Goal: Transaction & Acquisition: Purchase product/service

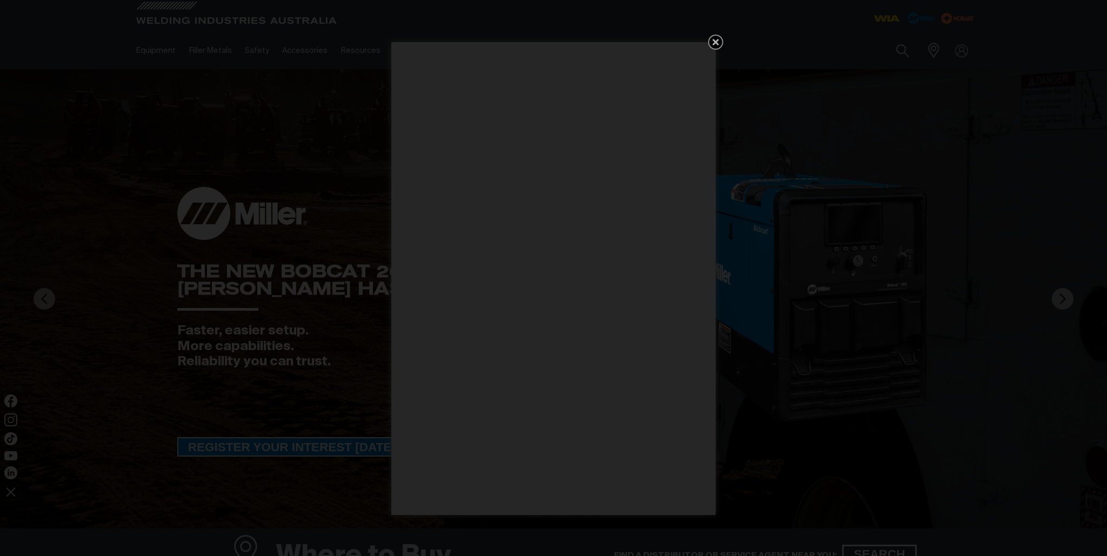
click at [720, 41] on icon "Get 5 WIA Welding Guides Free!" at bounding box center [715, 42] width 13 height 13
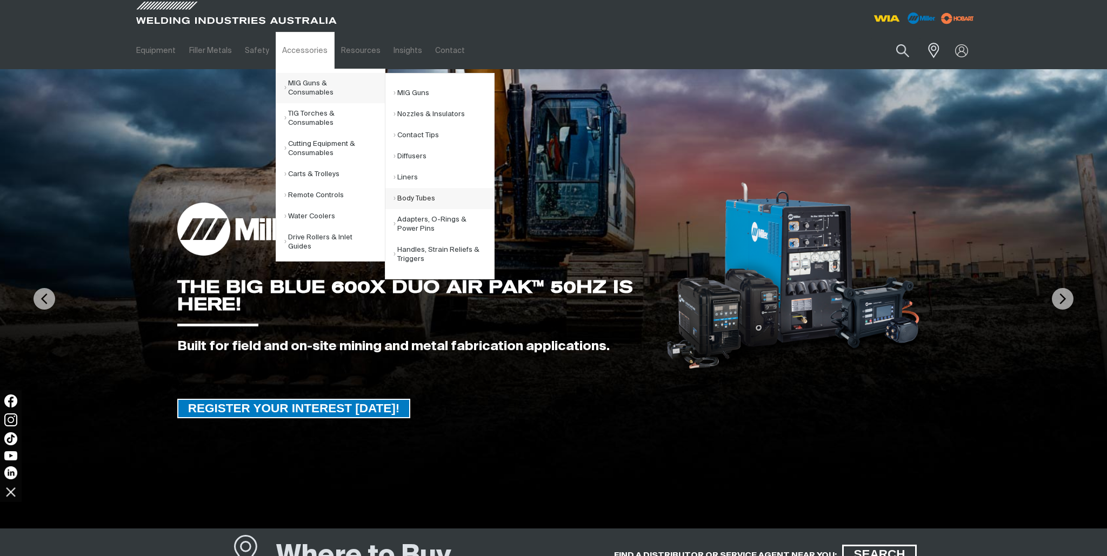
click at [410, 198] on link "Body Tubes" at bounding box center [444, 198] width 101 height 21
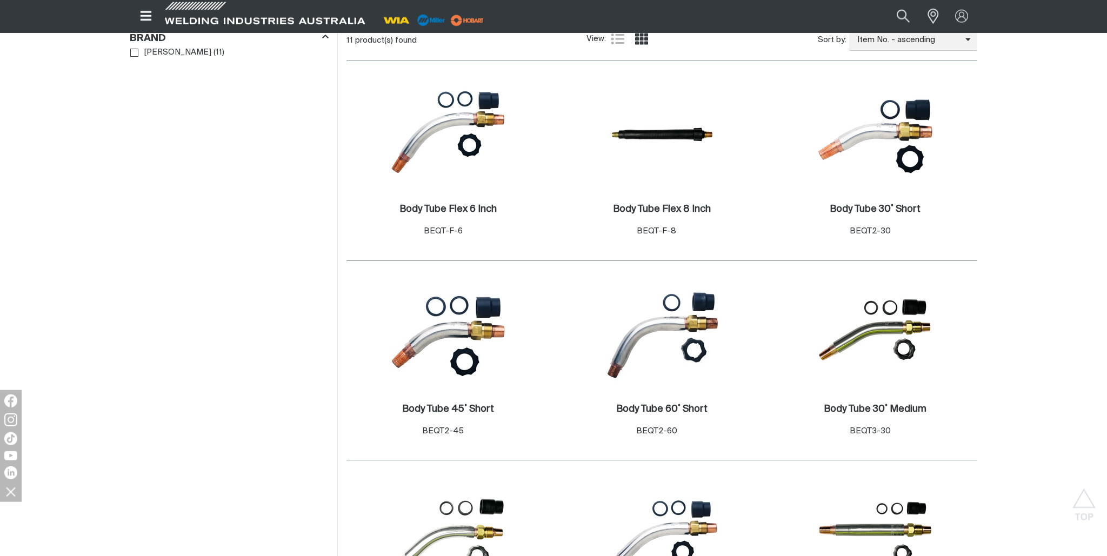
scroll to position [342, 0]
click at [420, 207] on h2 "Body Tube Flex 6 Inch ." at bounding box center [448, 209] width 97 height 10
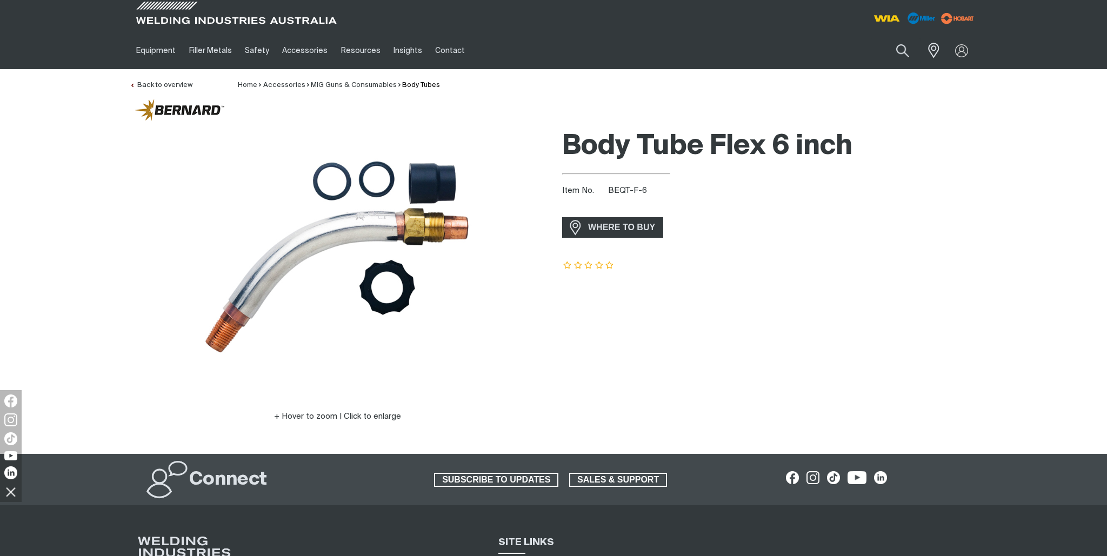
click at [168, 226] on div at bounding box center [337, 259] width 415 height 270
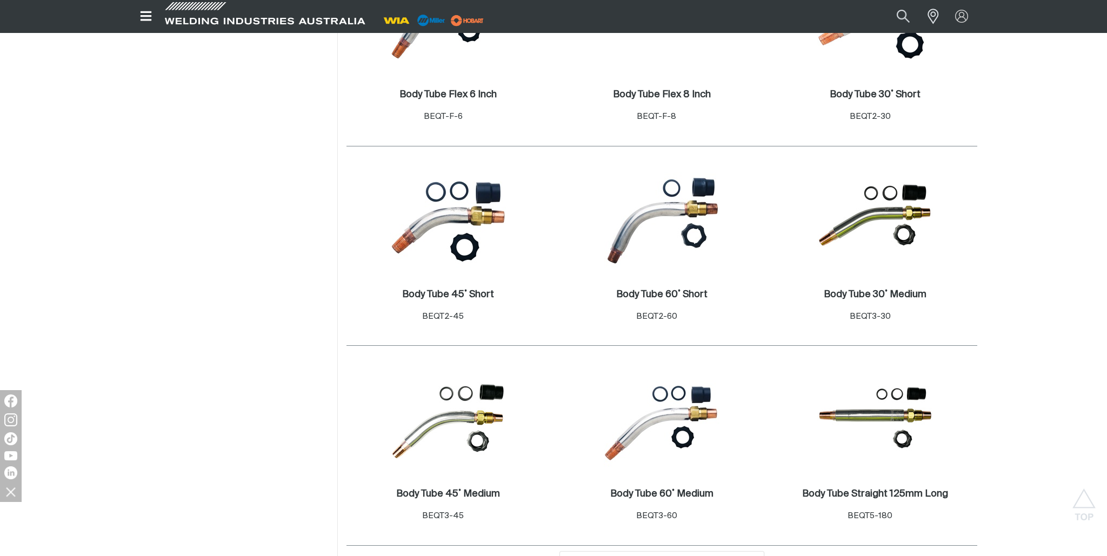
scroll to position [228, 0]
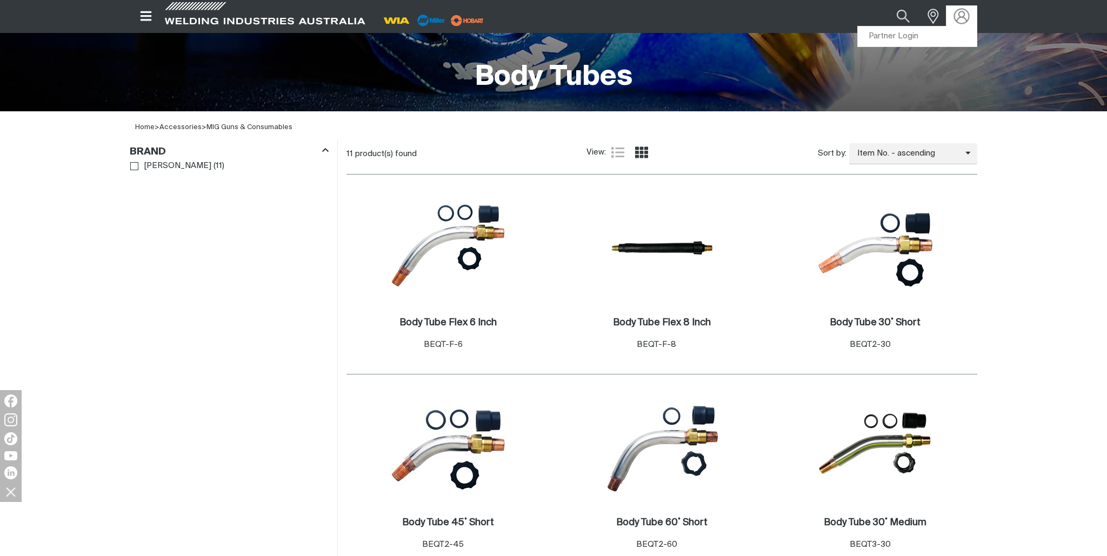
click at [963, 15] on img at bounding box center [962, 17] width 16 height 16
click at [895, 35] on link "Partner Login" at bounding box center [917, 36] width 119 height 20
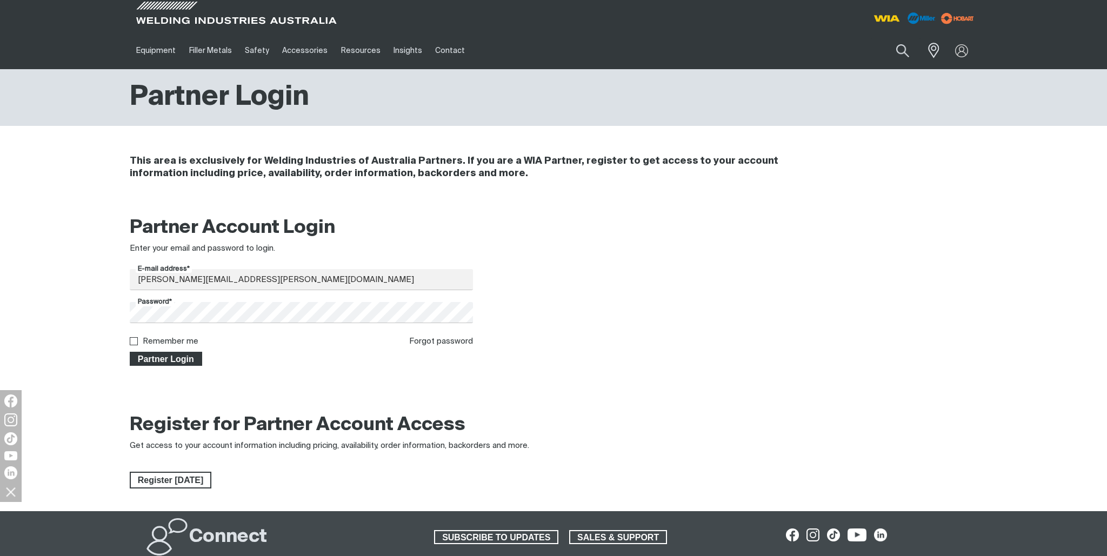
click at [177, 358] on span "Partner Login" at bounding box center [166, 359] width 70 height 14
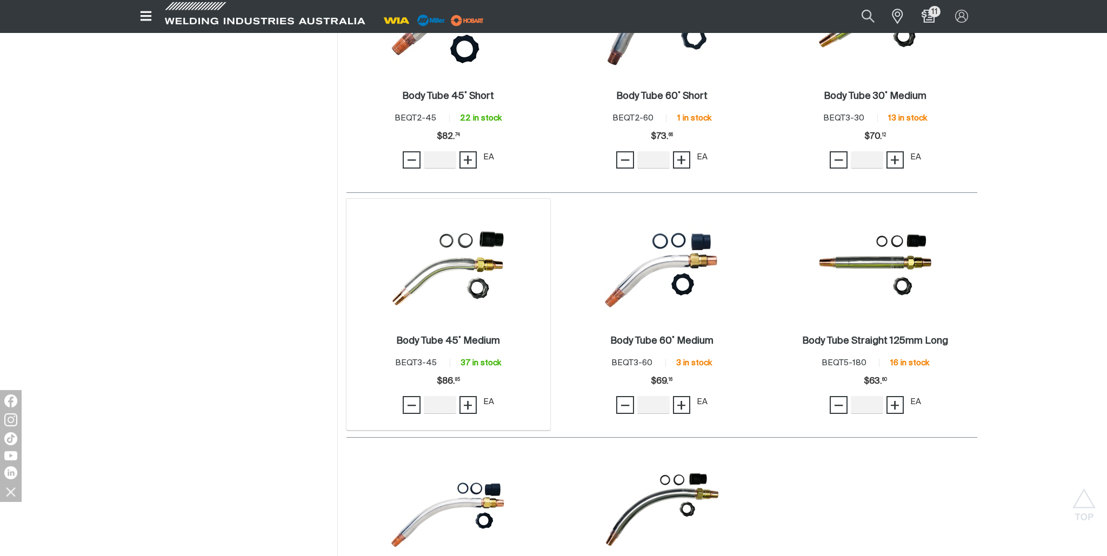
scroll to position [742, 0]
click at [433, 406] on input "Quantity" at bounding box center [440, 404] width 32 height 17
click at [468, 406] on span "+" at bounding box center [468, 405] width 10 height 18
type input "2"
click at [407, 409] on button "−" at bounding box center [411, 404] width 17 height 17
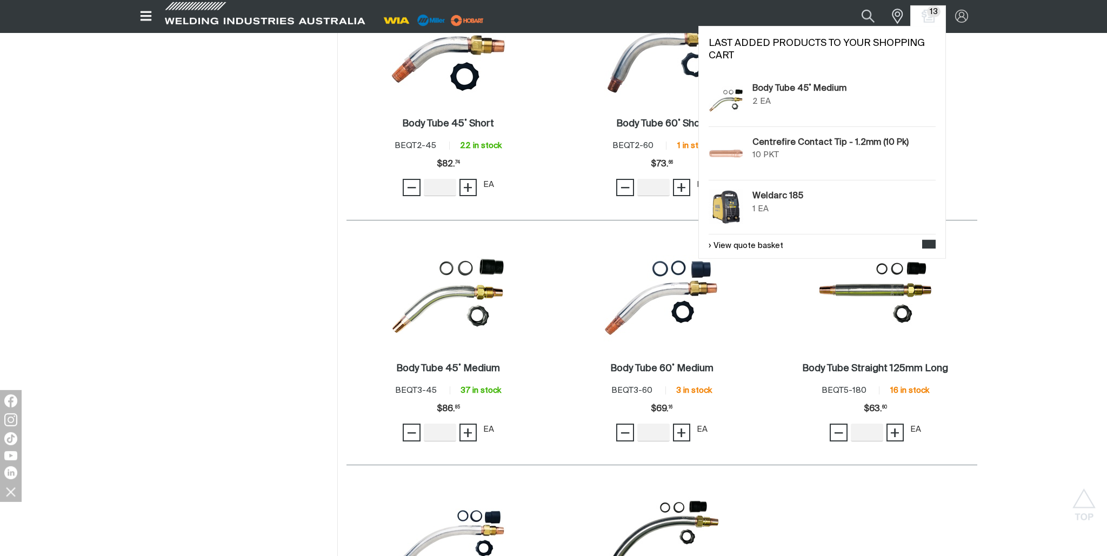
scroll to position [685, 0]
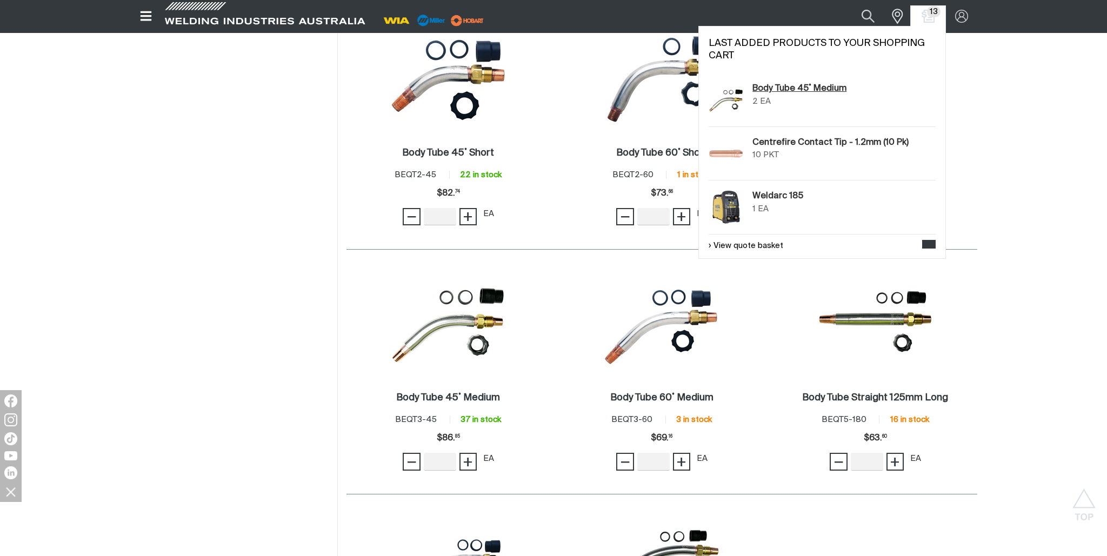
click at [765, 92] on link "Body Tube 45˚ Medium" at bounding box center [800, 88] width 94 height 13
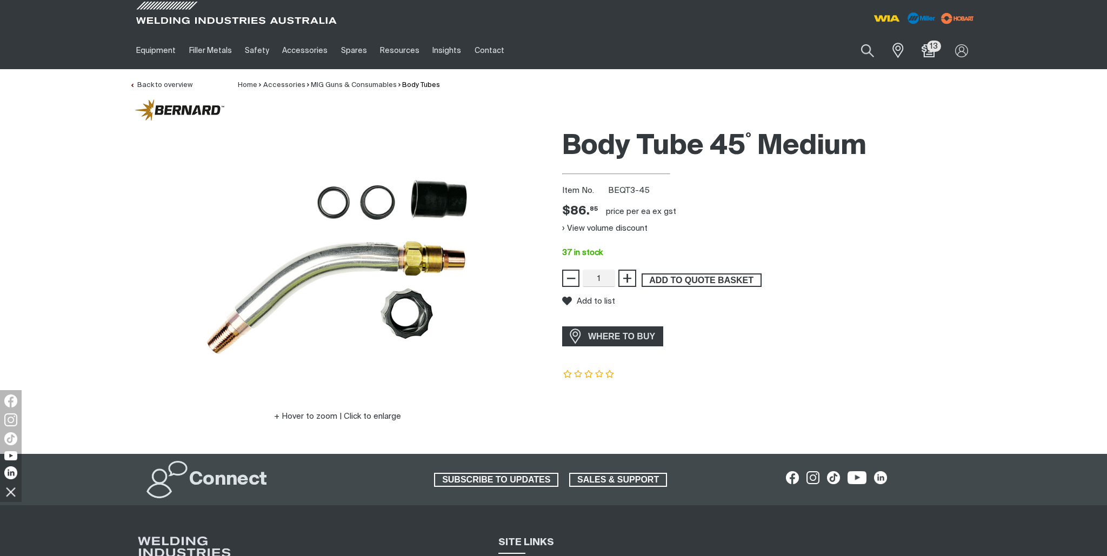
click at [680, 280] on span "ADD TO QUOTE BASKET" at bounding box center [702, 281] width 118 height 14
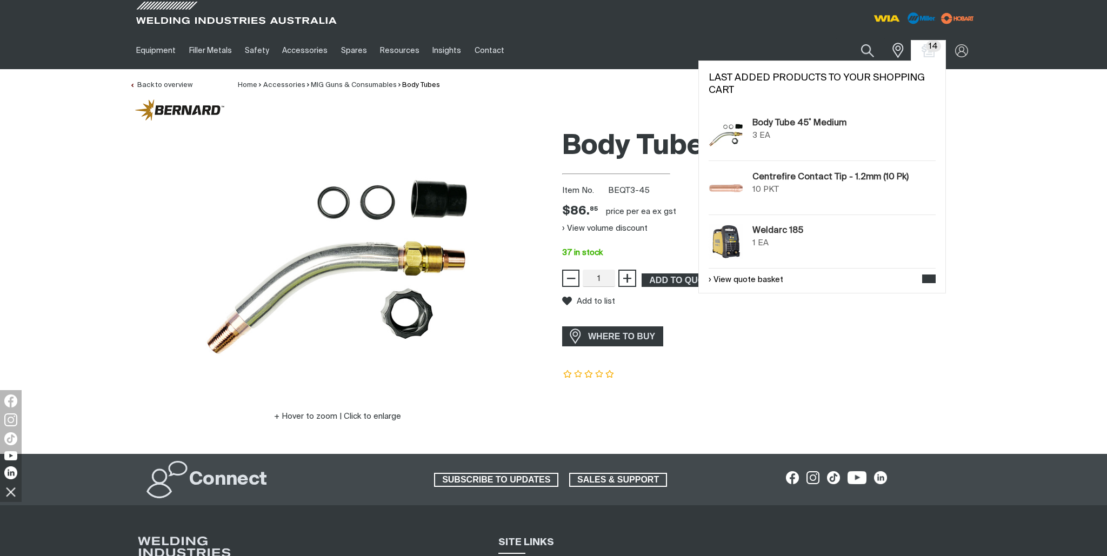
click at [932, 51] on span "14" at bounding box center [933, 46] width 15 height 11
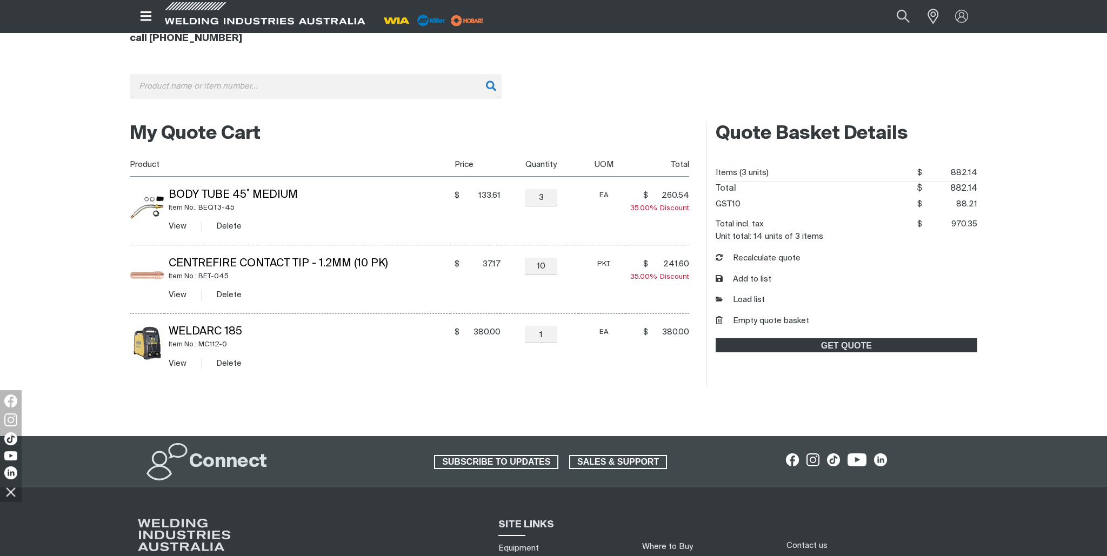
scroll to position [171, 0]
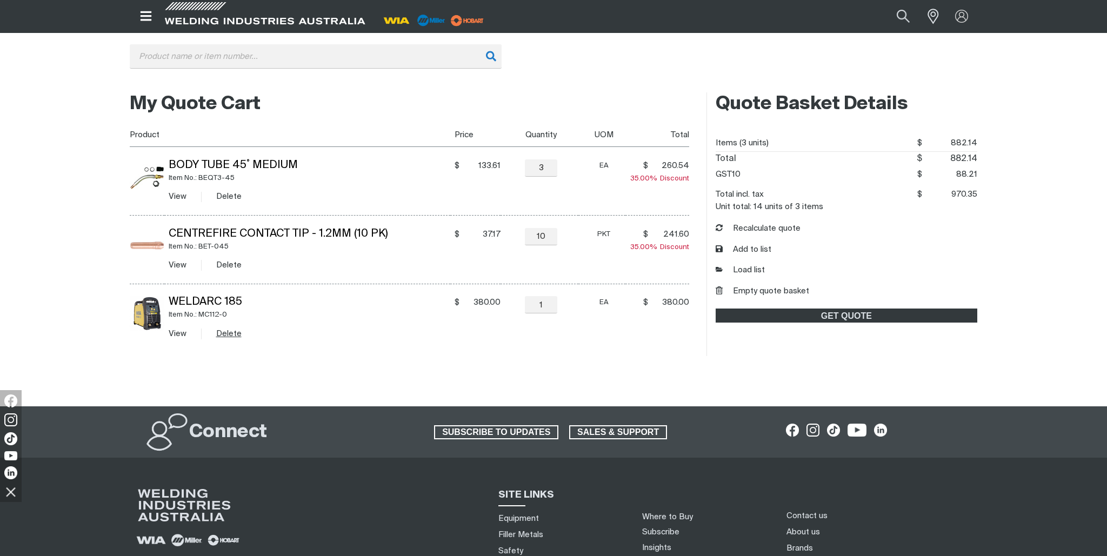
click at [224, 332] on button "Delete" at bounding box center [228, 334] width 25 height 12
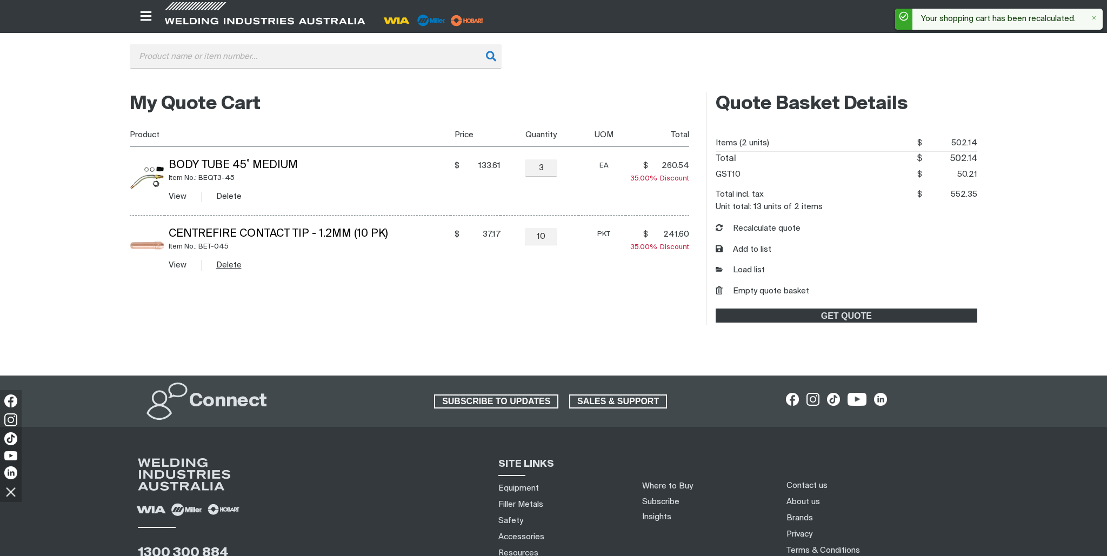
click at [231, 263] on button "Delete" at bounding box center [228, 265] width 25 height 12
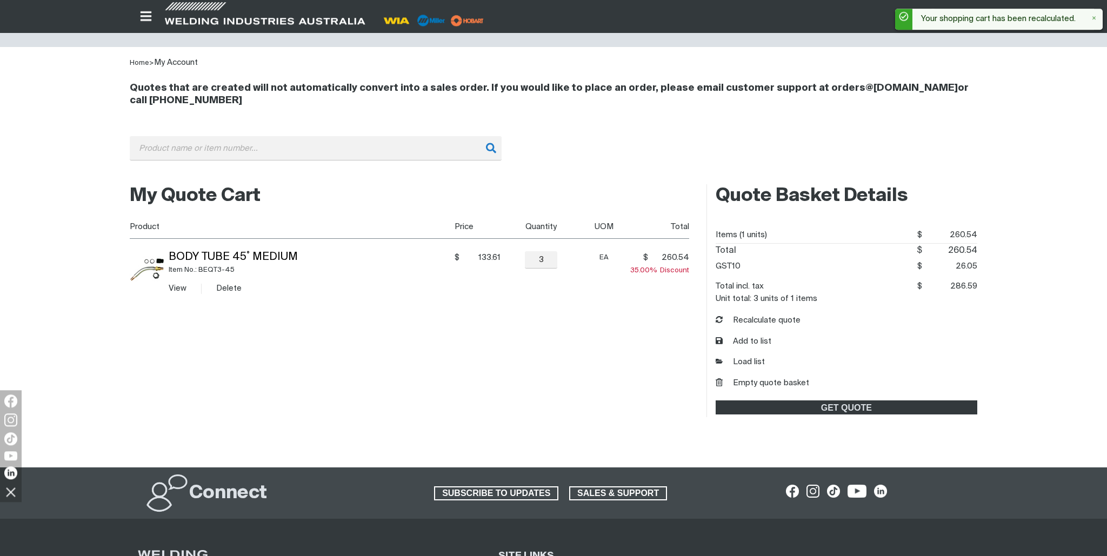
scroll to position [57, 0]
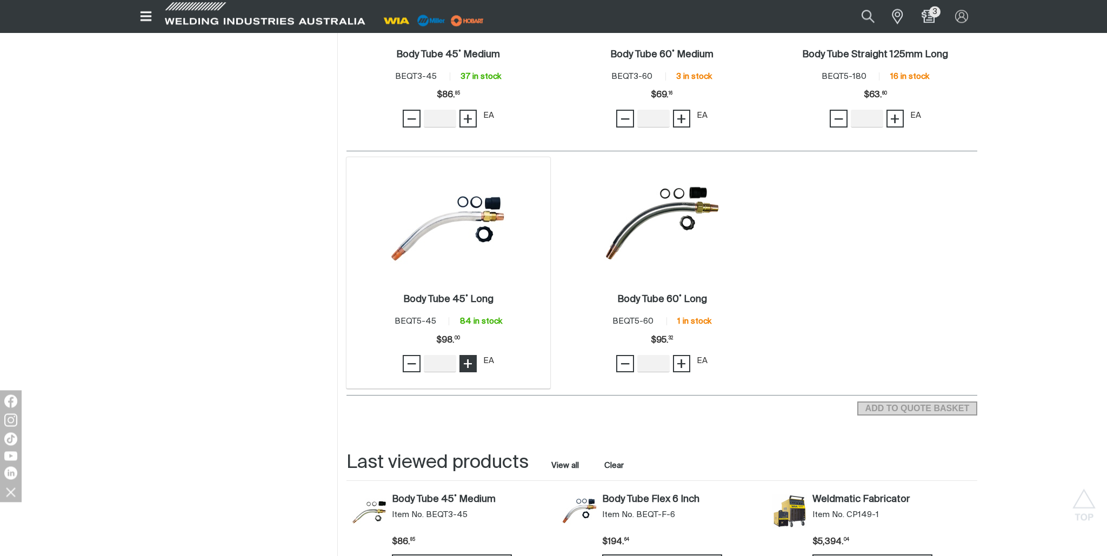
scroll to position [1027, 0]
click at [435, 301] on h2 "Body Tube 45˚ Long ." at bounding box center [448, 301] width 90 height 10
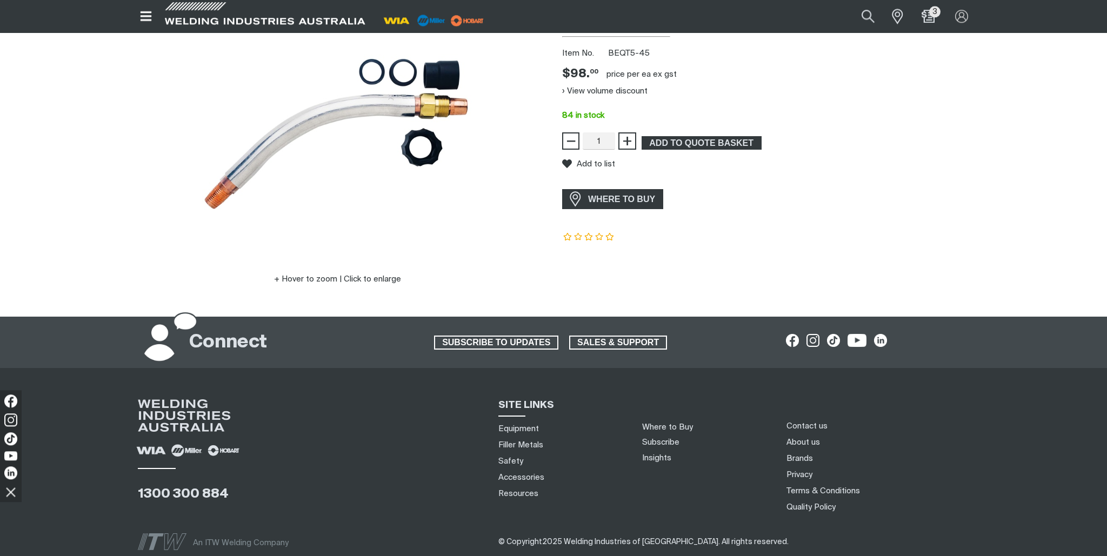
scroll to position [43, 0]
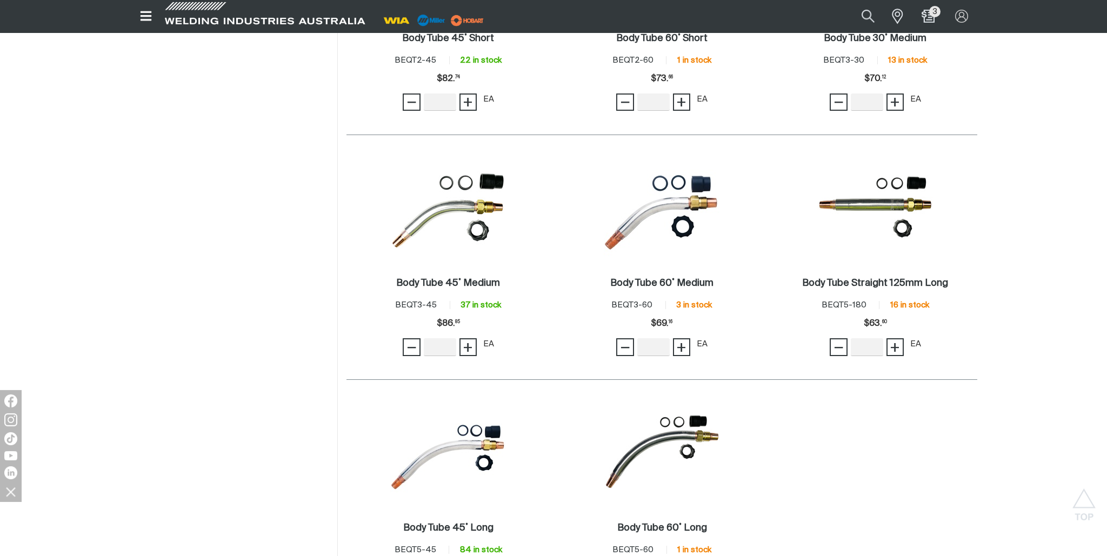
scroll to position [799, 0]
click at [446, 217] on img at bounding box center [448, 208] width 116 height 116
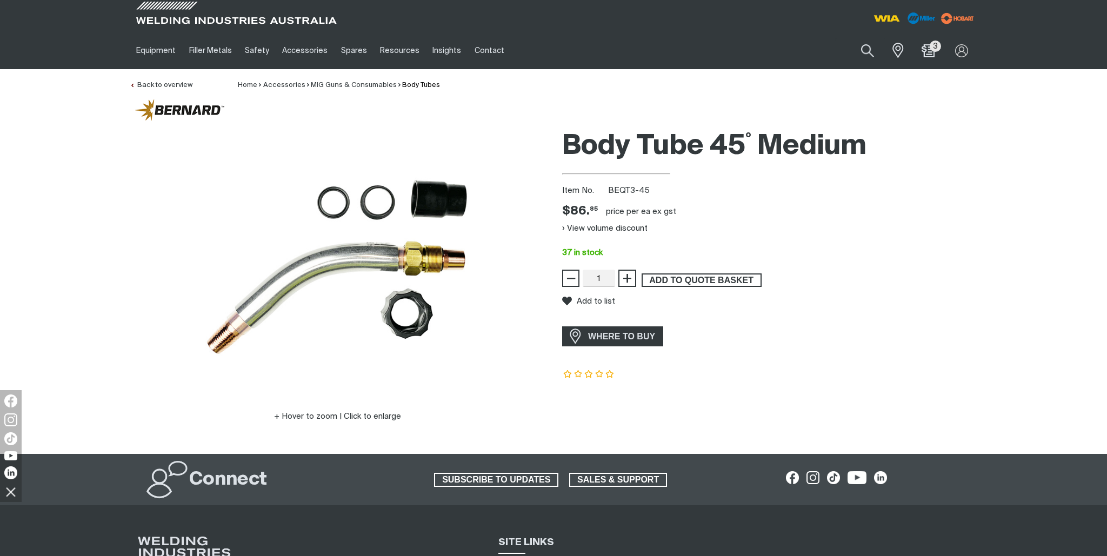
click at [663, 280] on span "ADD TO QUOTE BASKET" at bounding box center [702, 281] width 118 height 14
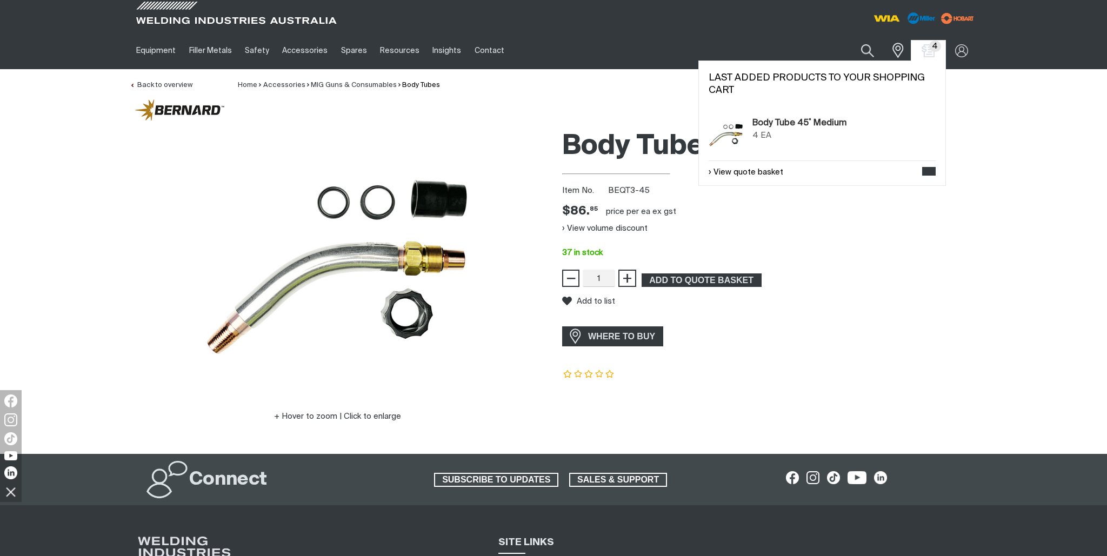
click at [934, 47] on span "4" at bounding box center [935, 46] width 12 height 11
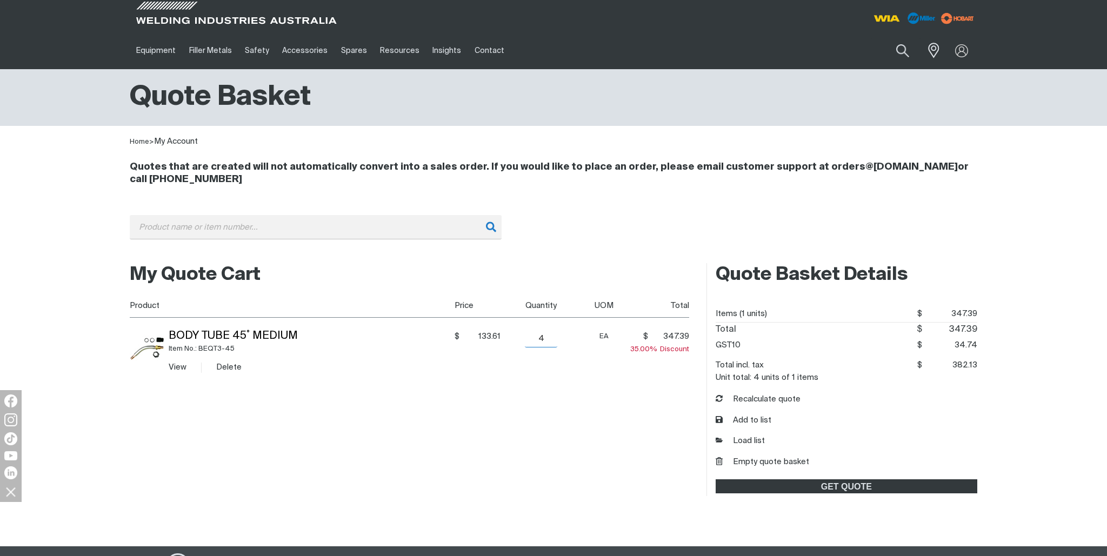
click at [553, 341] on input "4" at bounding box center [541, 338] width 32 height 17
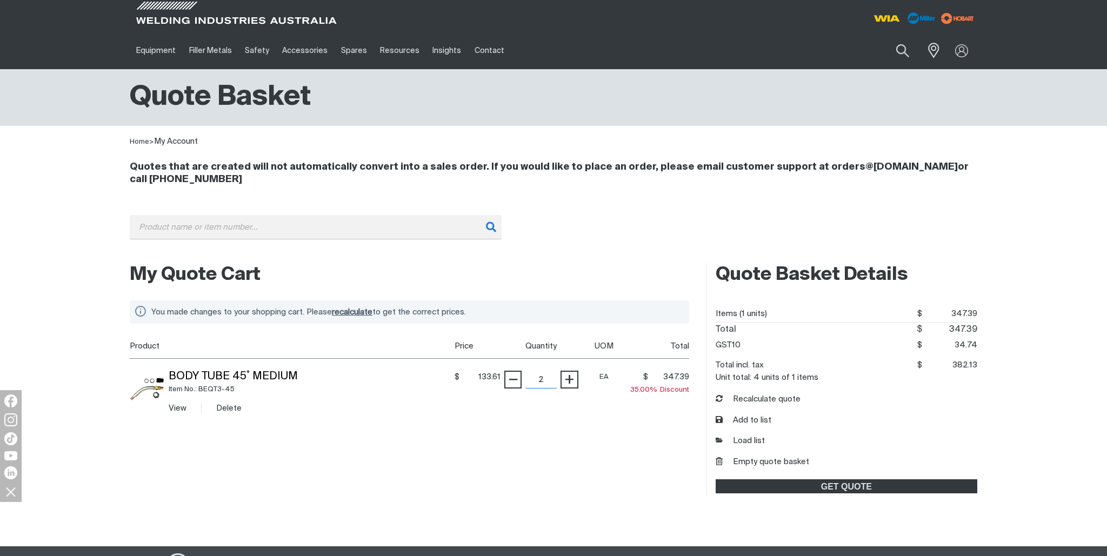
type input "2"
click at [129, 334] on input "submit" at bounding box center [129, 334] width 1 height 1
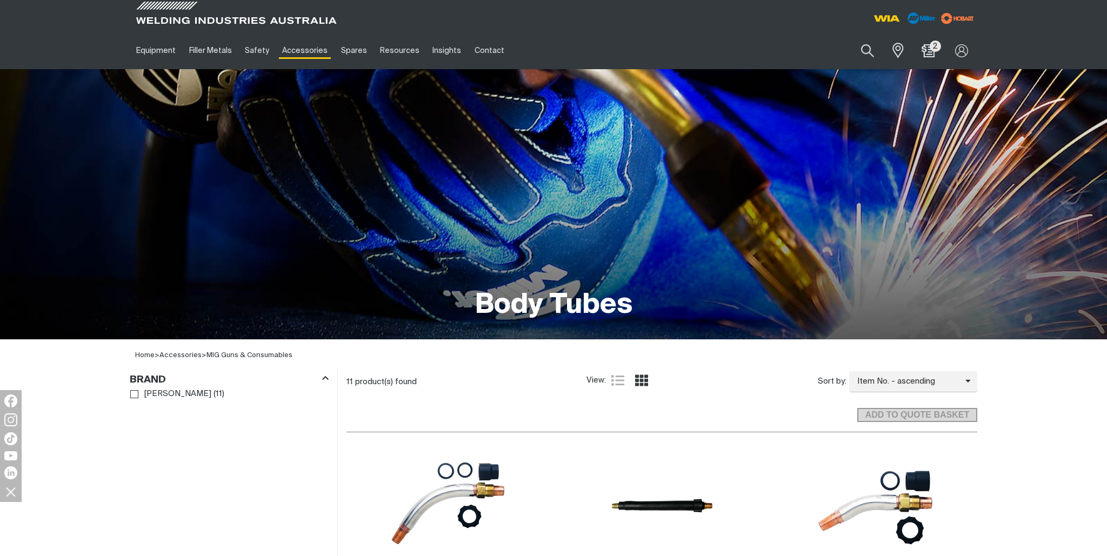
scroll to position [654, 0]
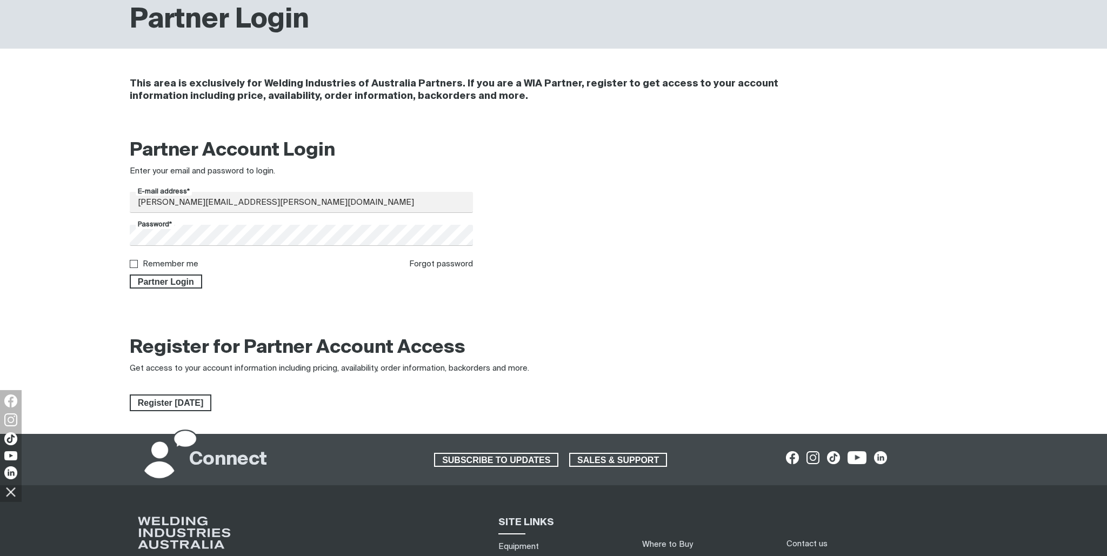
scroll to position [171, 0]
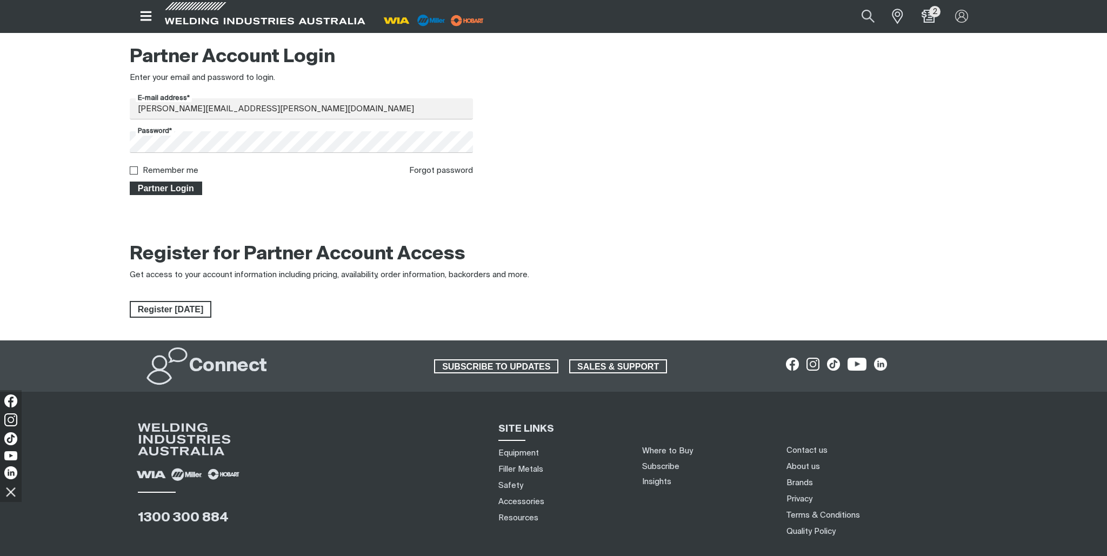
click at [172, 189] on span "Partner Login" at bounding box center [166, 189] width 70 height 14
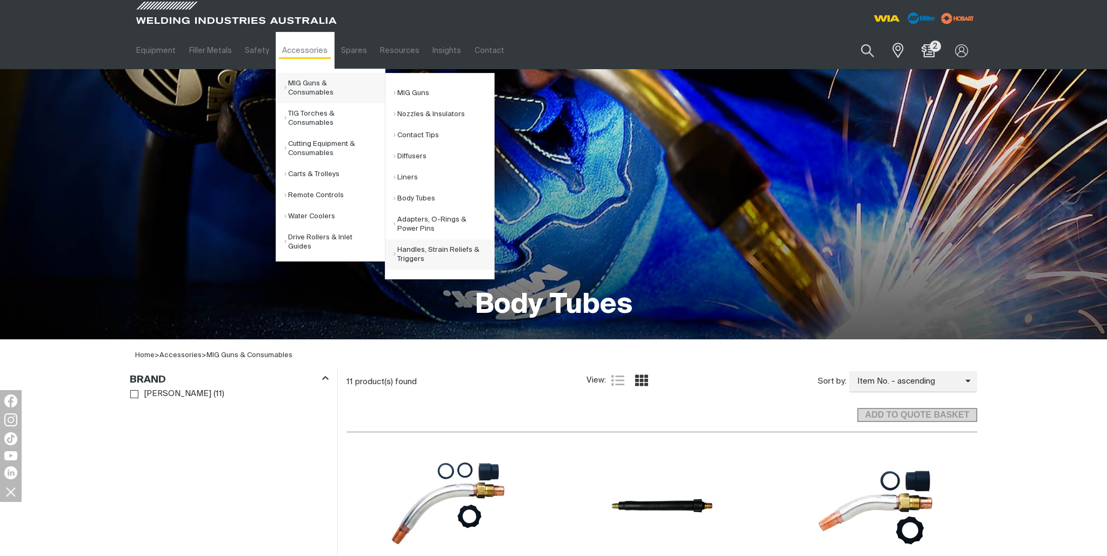
click at [418, 252] on link "Handles, Strain Reliefs & Triggers" at bounding box center [444, 255] width 101 height 30
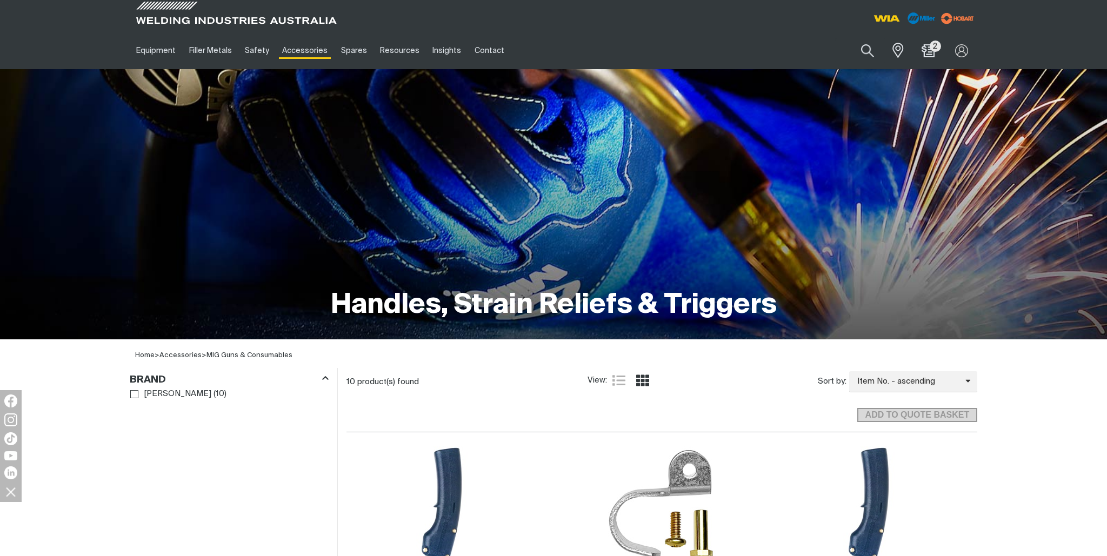
scroll to position [171, 0]
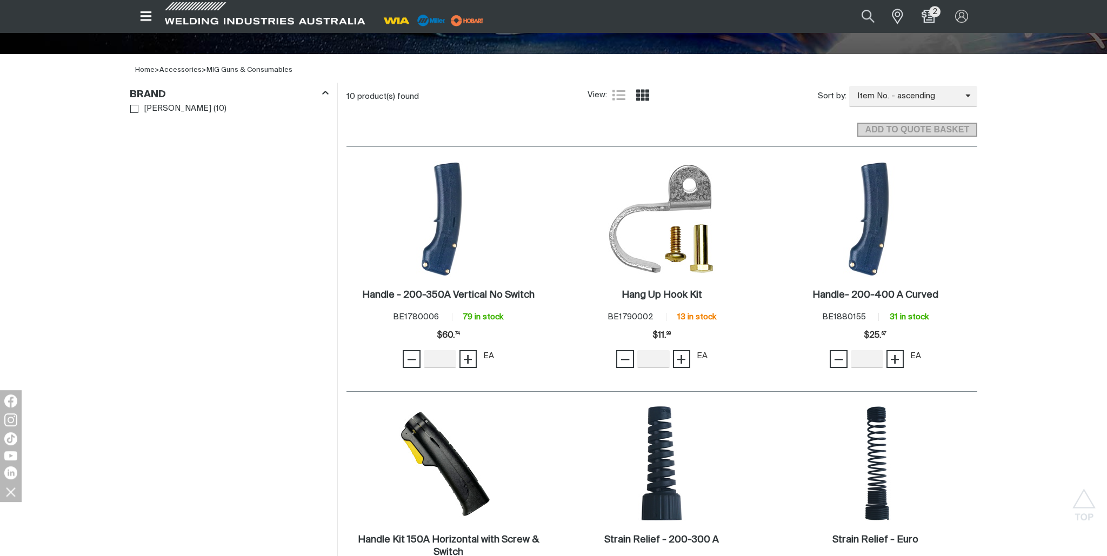
scroll to position [285, 0]
click at [841, 293] on h2 "Handle- 200-400 A Curved ." at bounding box center [876, 295] width 126 height 10
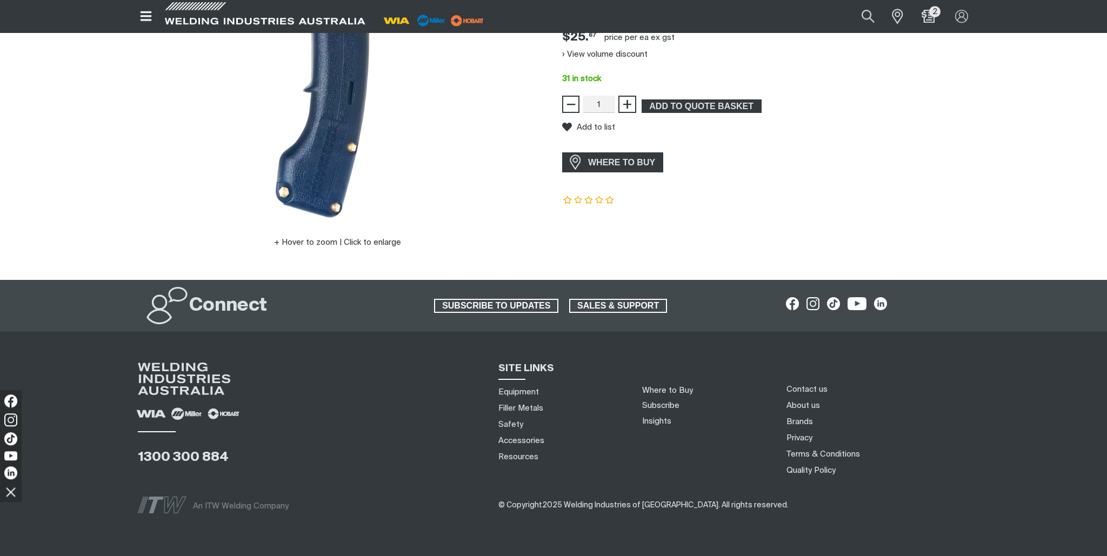
scroll to position [3, 0]
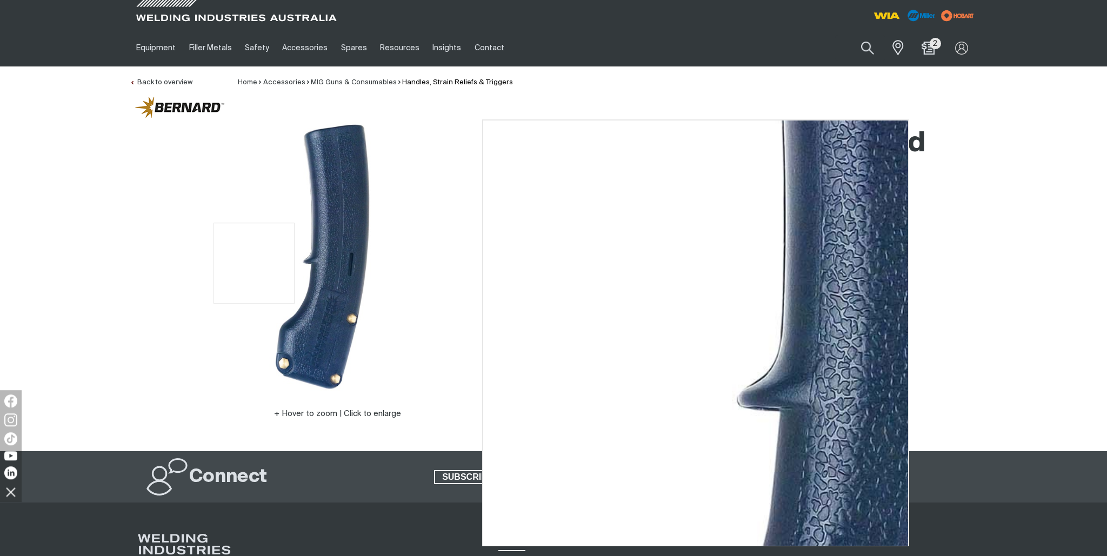
click at [203, 262] on img at bounding box center [337, 256] width 270 height 270
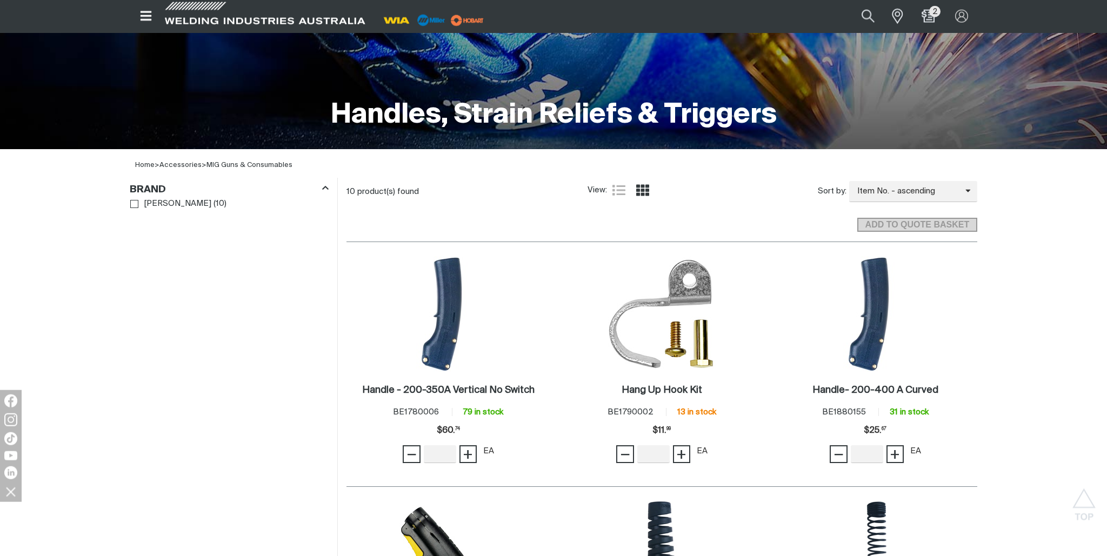
scroll to position [175, 0]
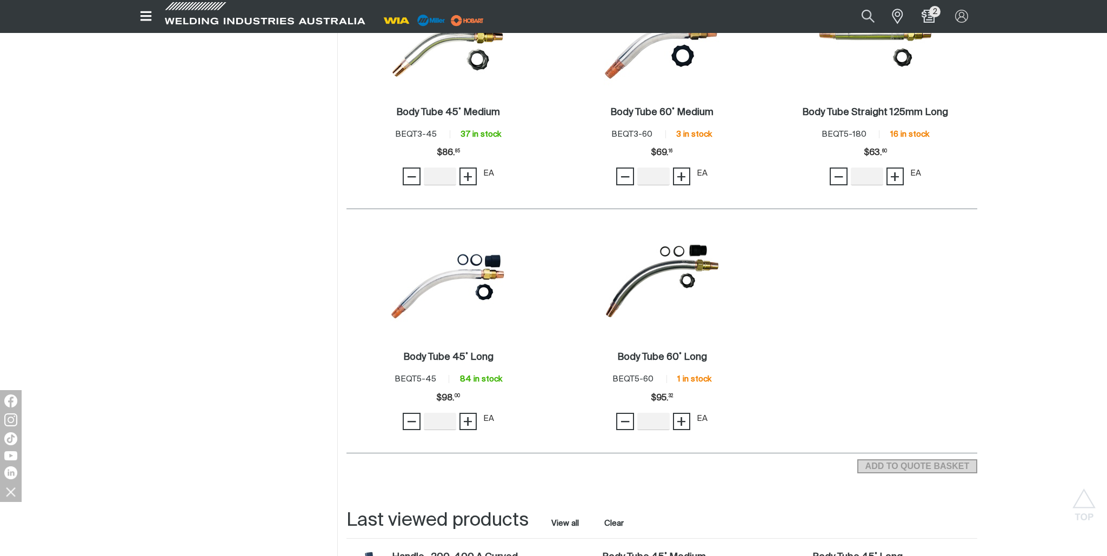
scroll to position [571, 0]
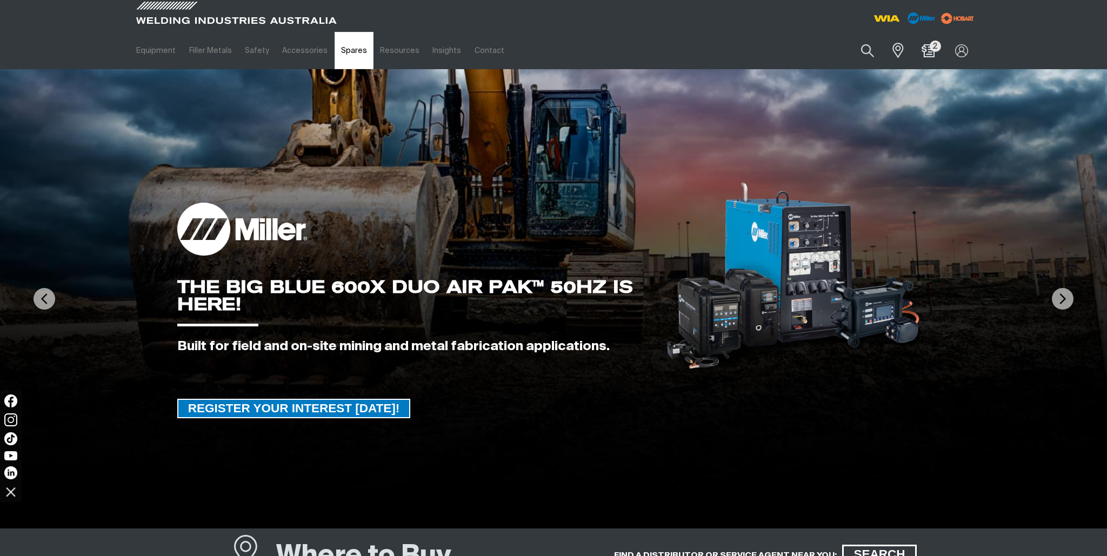
click at [353, 50] on link "Spares" at bounding box center [354, 50] width 39 height 37
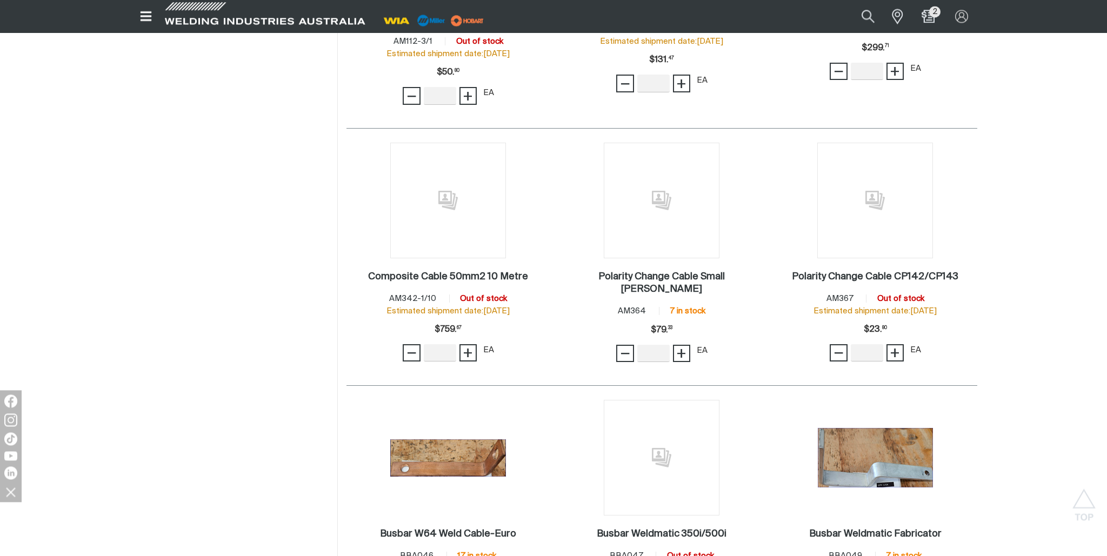
scroll to position [685, 0]
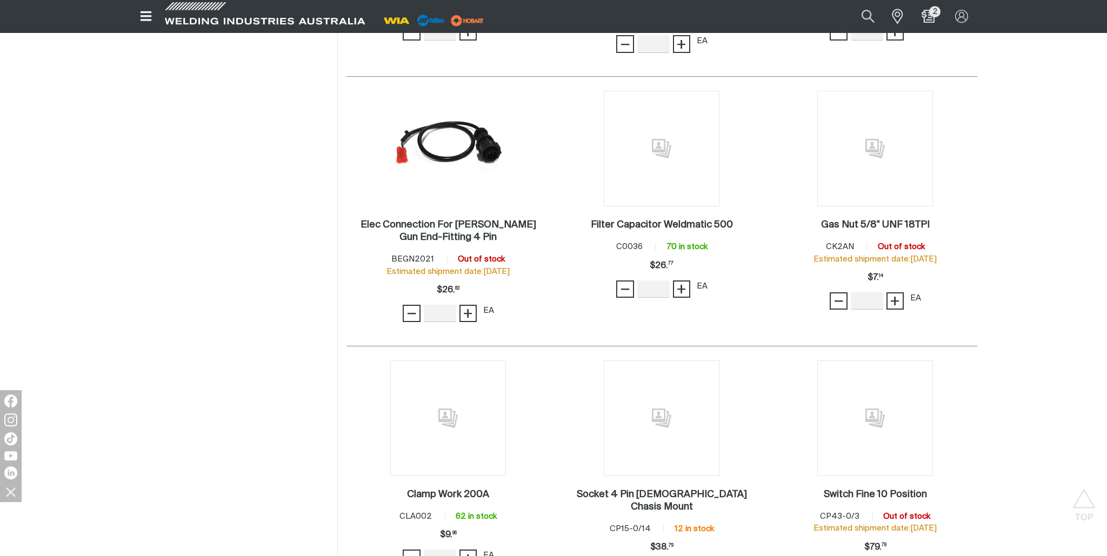
scroll to position [1142, 0]
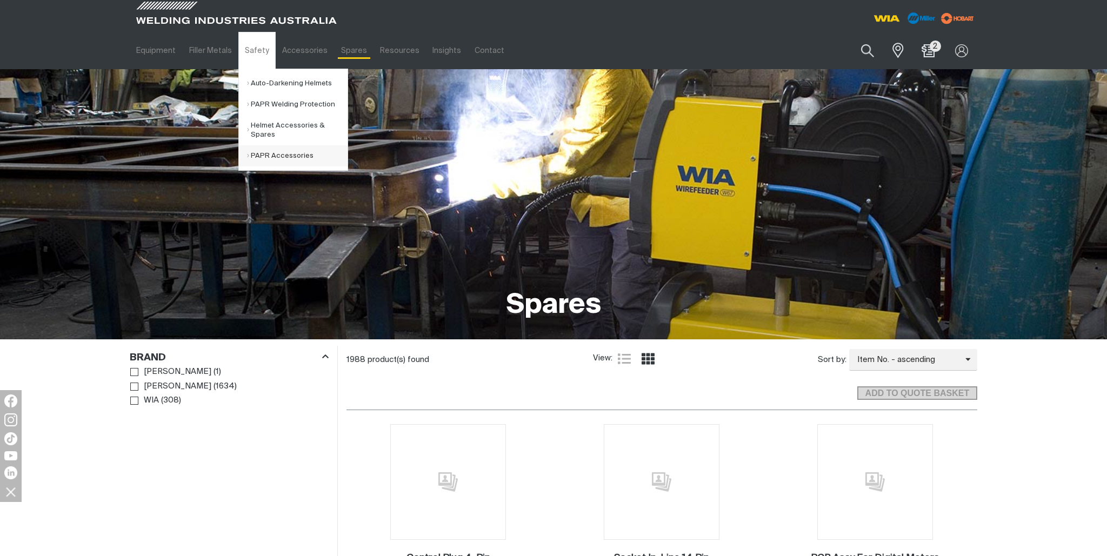
click at [267, 156] on link "PAPR Accessories" at bounding box center [297, 155] width 101 height 21
